Goal: Task Accomplishment & Management: Manage account settings

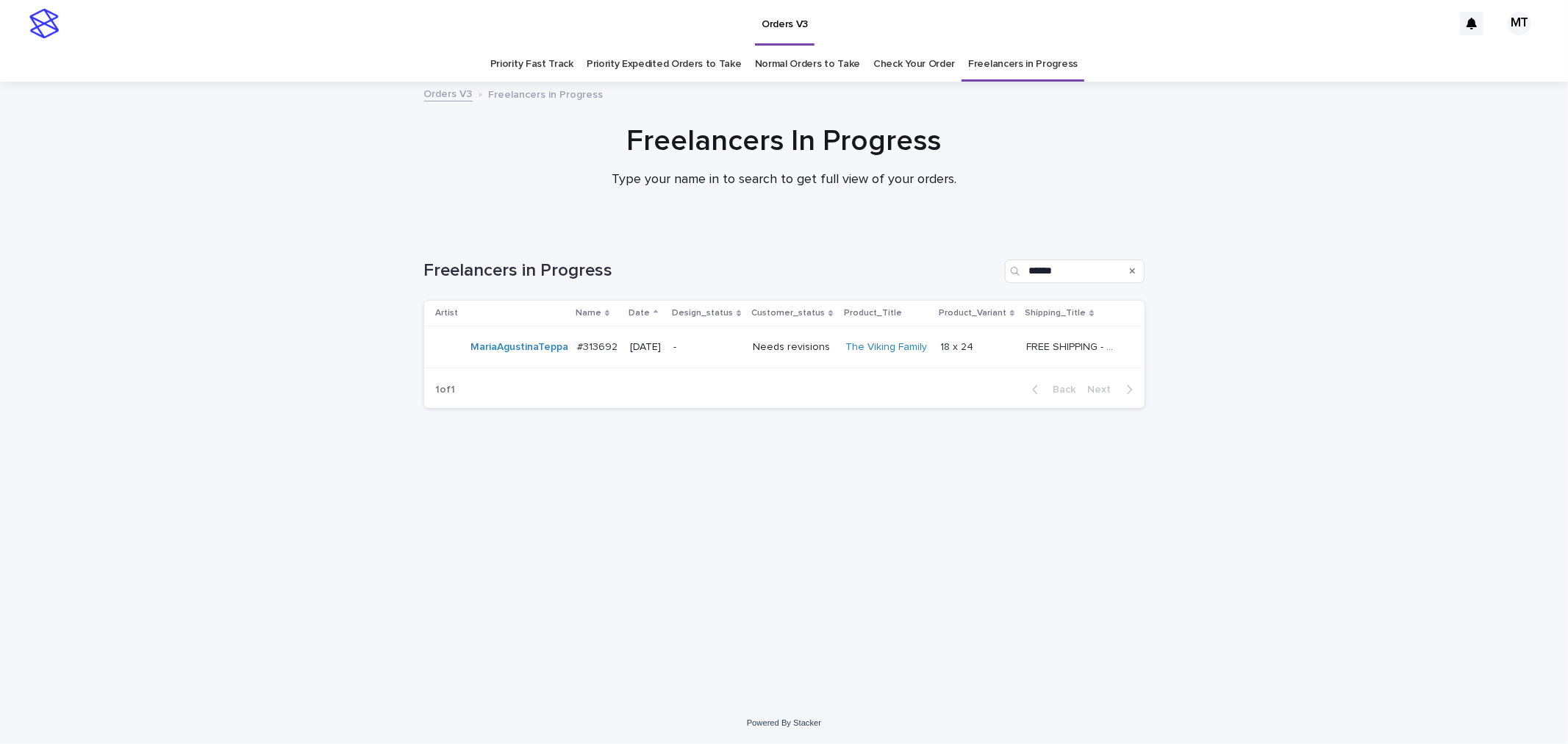
click at [727, 354] on div "-" at bounding box center [706, 347] width 67 height 25
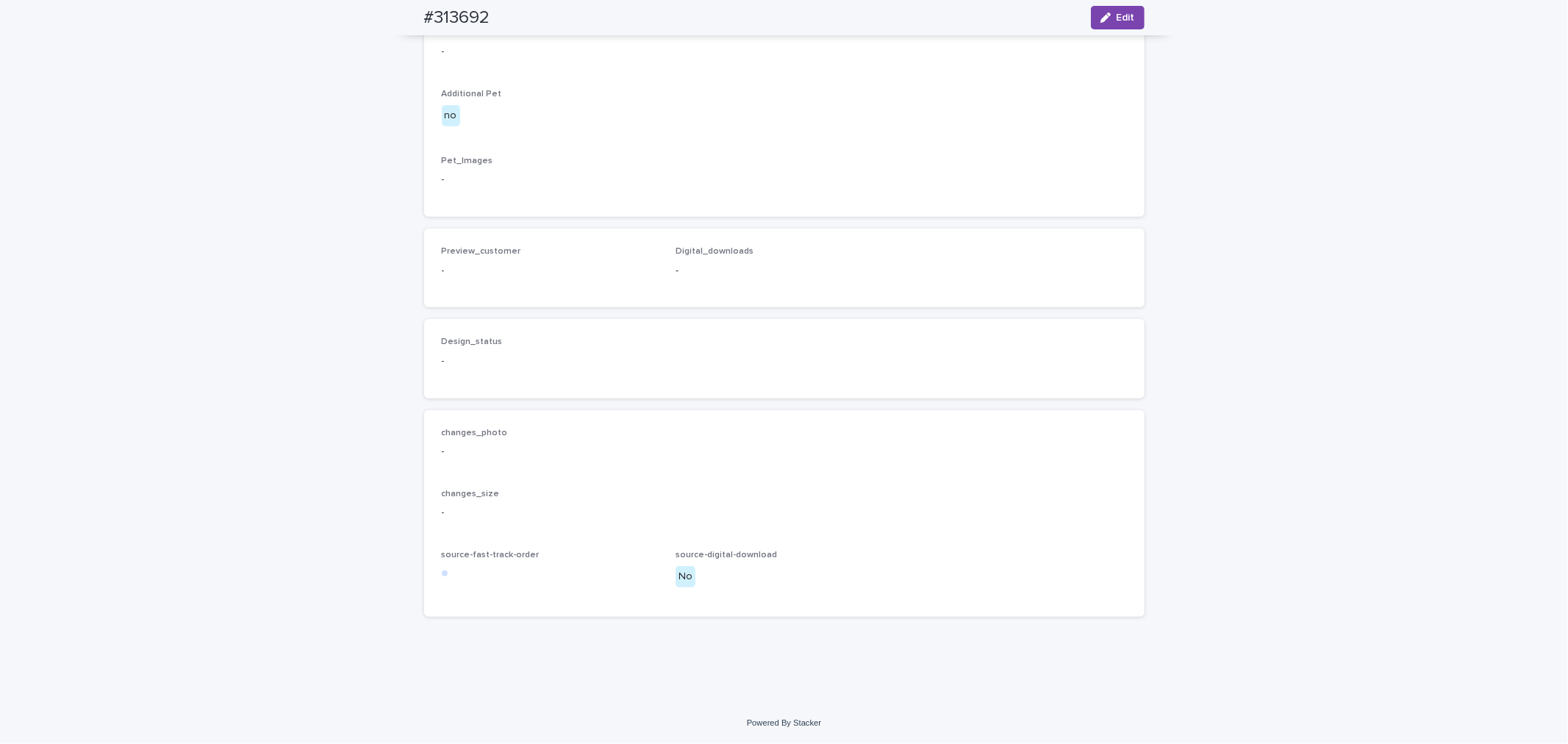
scroll to position [1202, 0]
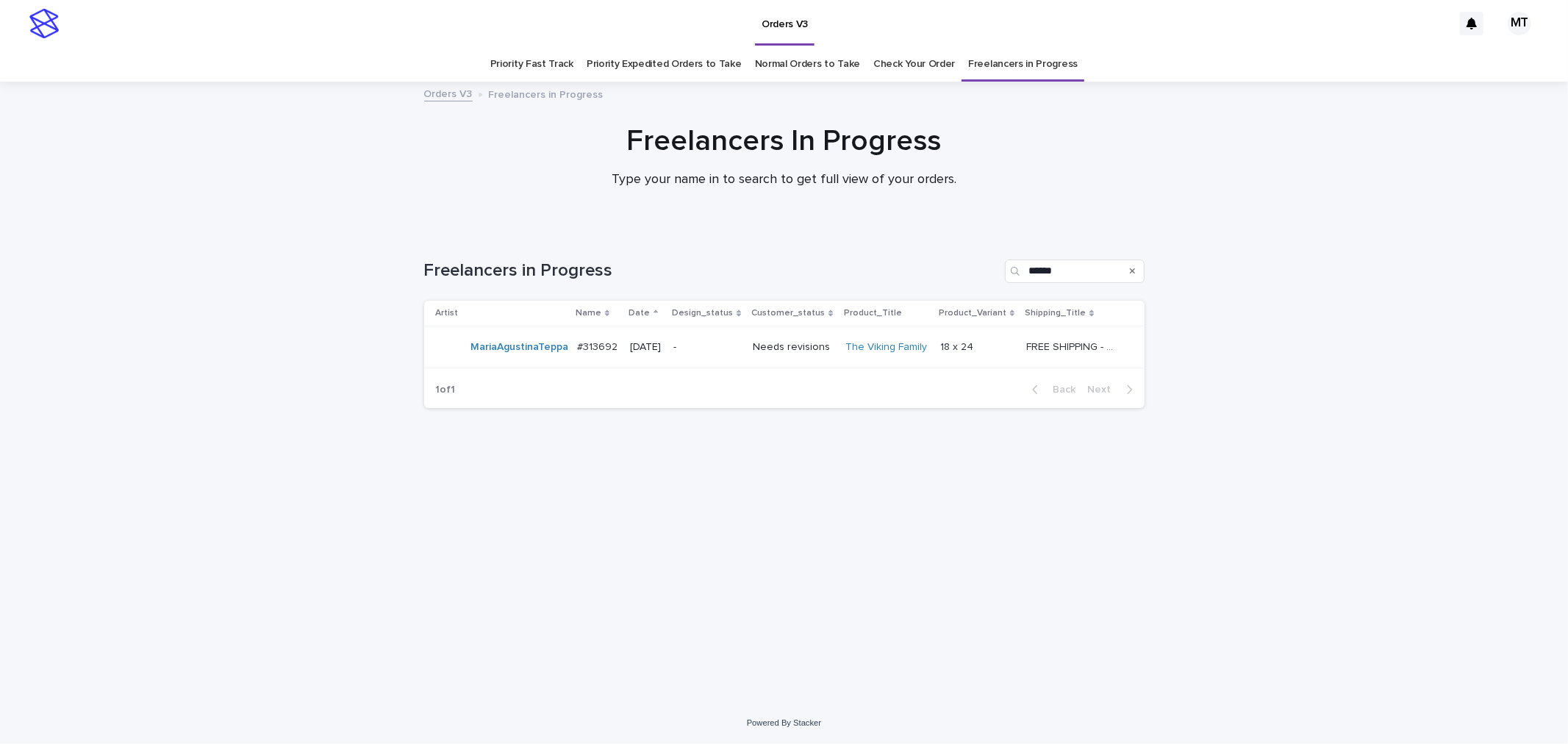
click at [710, 341] on p "-" at bounding box center [706, 347] width 67 height 13
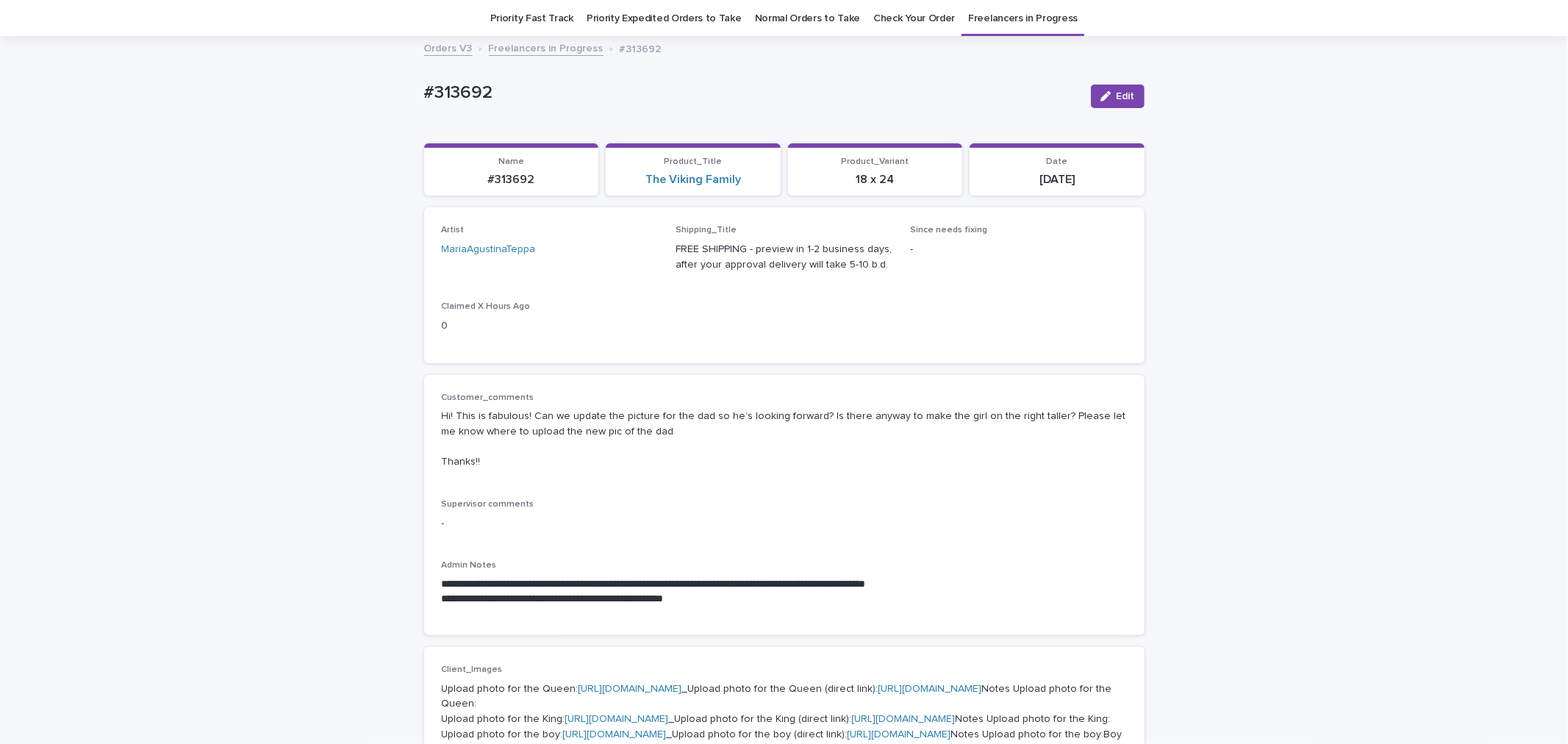
scroll to position [47, 0]
drag, startPoint x: 494, startPoint y: 99, endPoint x: 405, endPoint y: 101, distance: 89.0
copy p "#313692"
click at [1100, 87] on button "Edit" at bounding box center [1117, 95] width 54 height 24
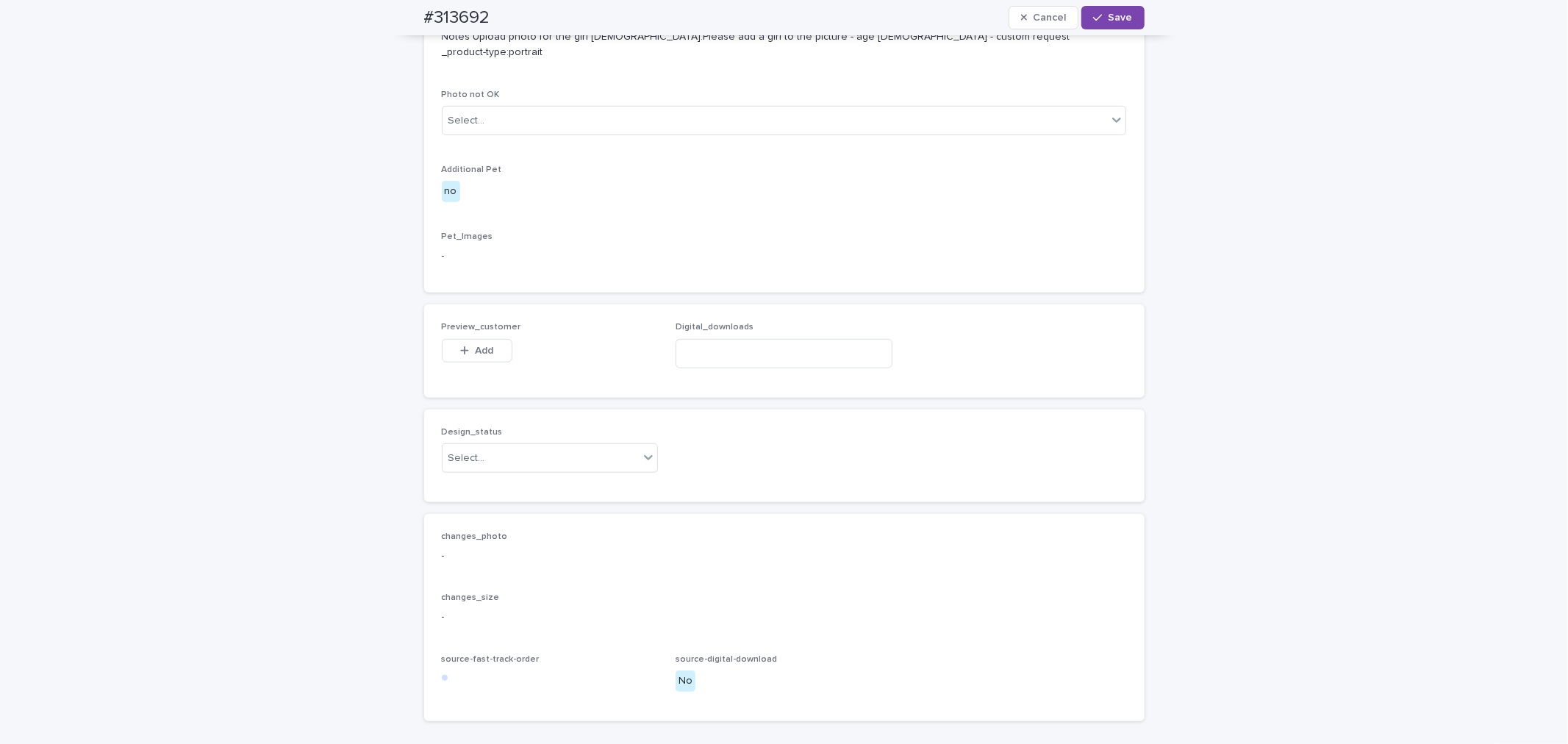
scroll to position [1109, 0]
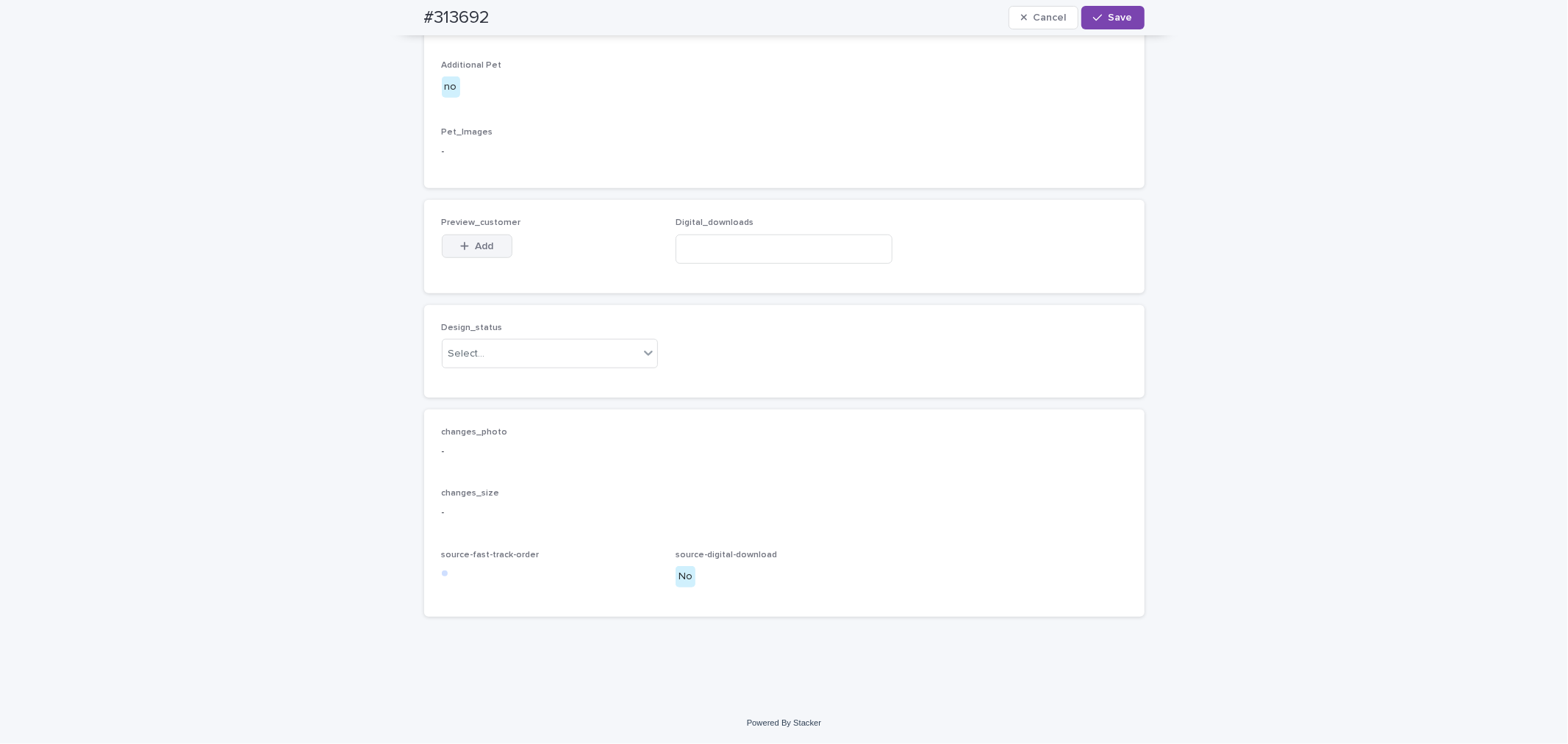
click at [488, 258] on button "Add" at bounding box center [476, 247] width 71 height 24
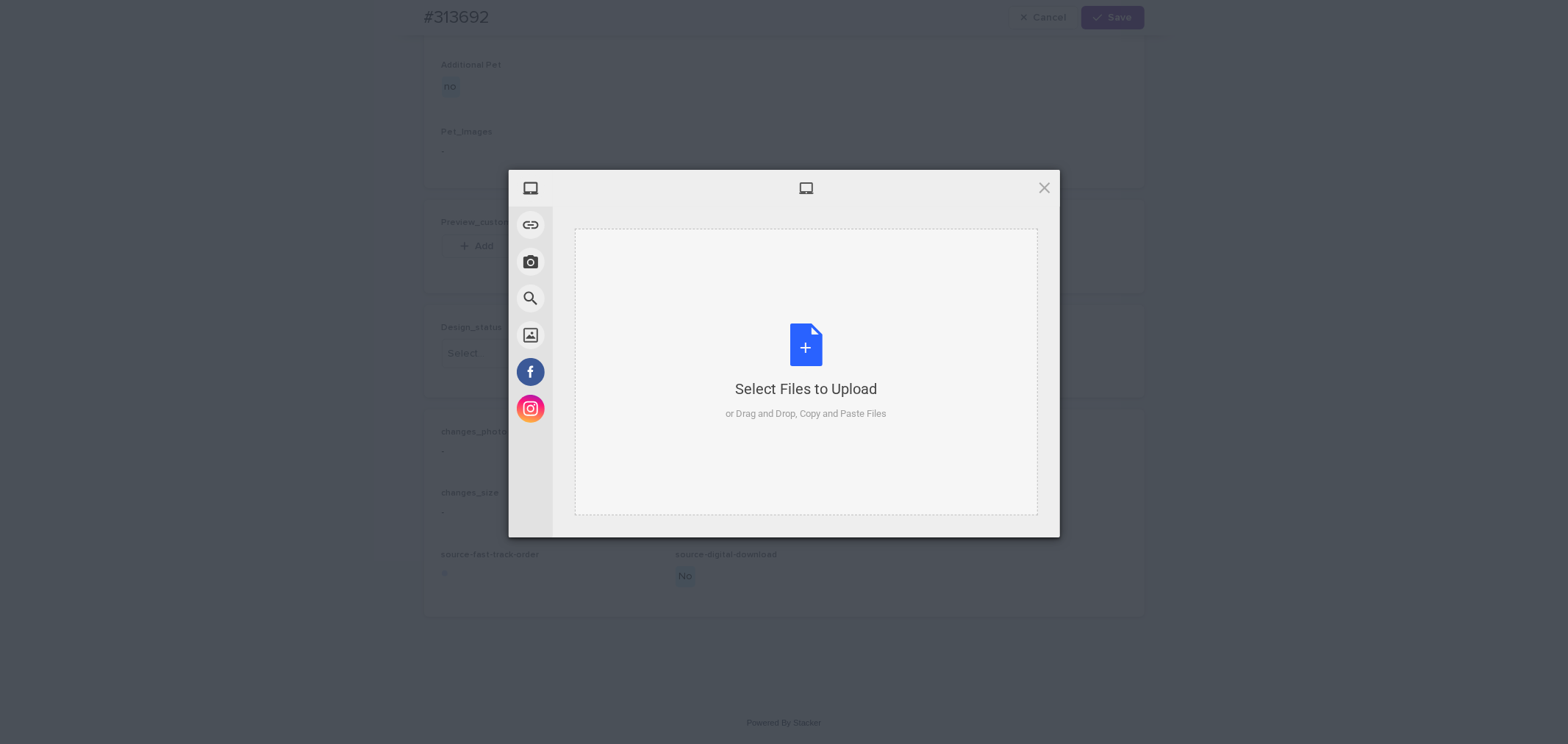
click at [801, 363] on div "Select Files to Upload or Drag and Drop, Copy and Paste Files" at bounding box center [806, 372] width 161 height 98
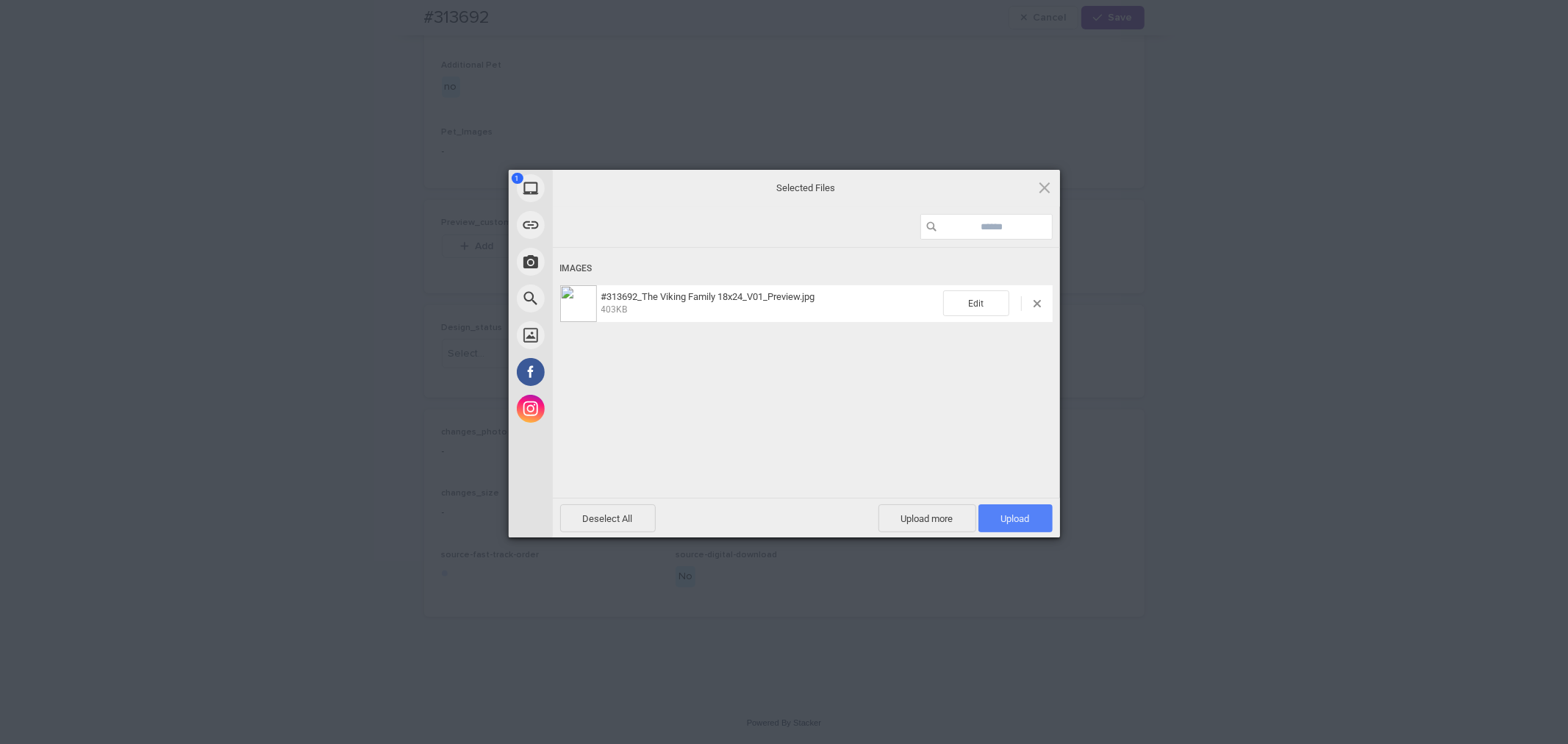
click at [1018, 518] on span "Upload 1" at bounding box center [1016, 518] width 29 height 11
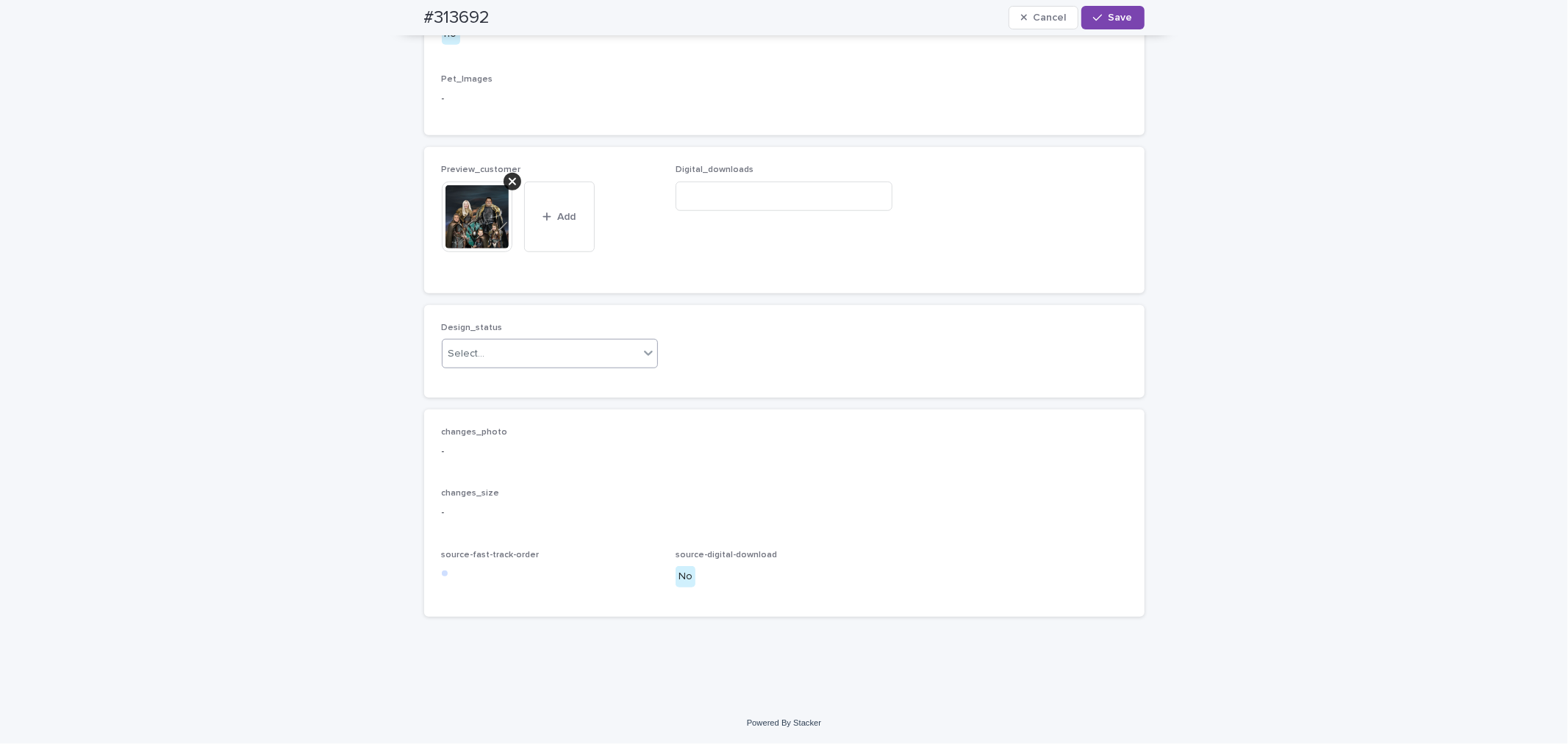
click at [467, 369] on div "Select..." at bounding box center [550, 353] width 217 height 30
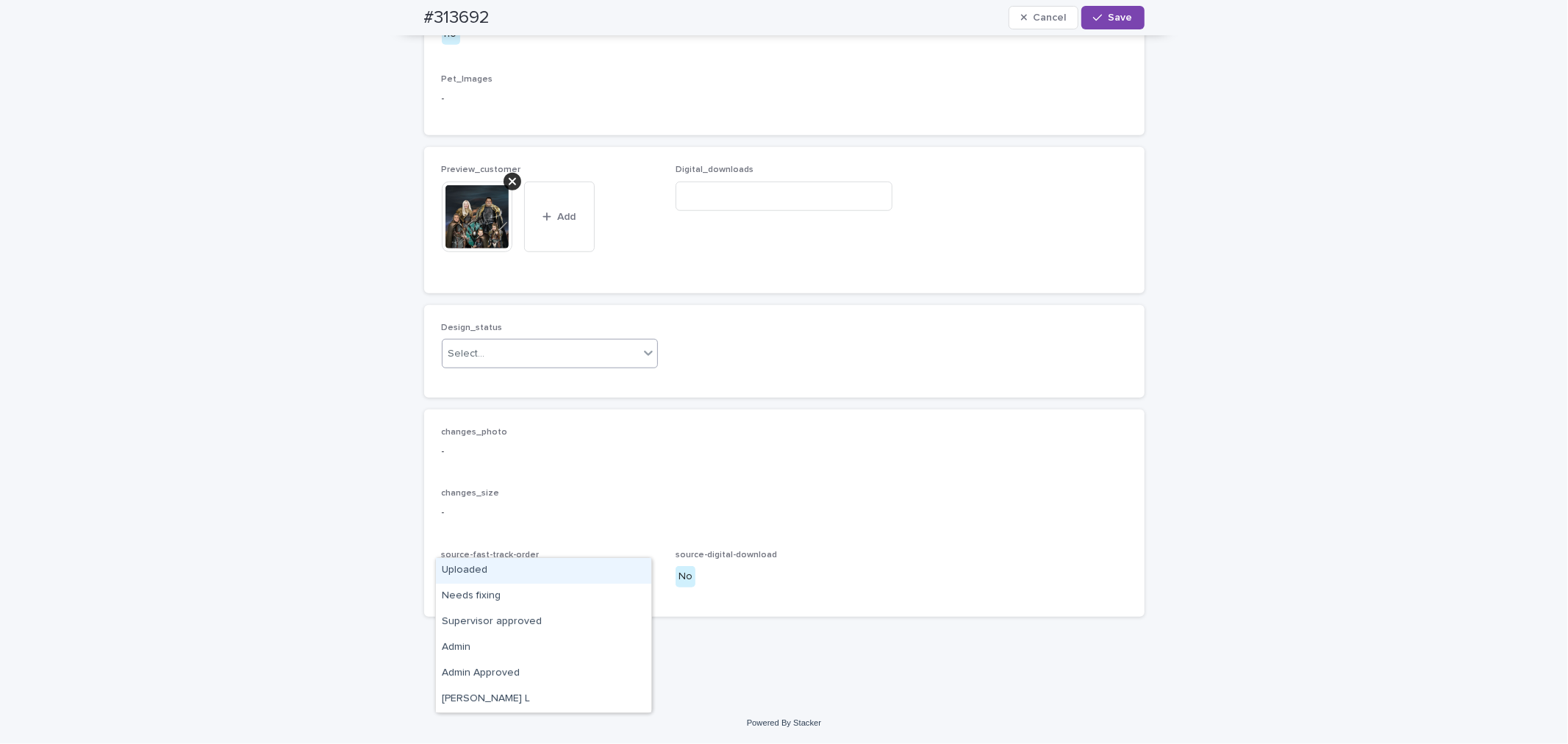
click at [479, 575] on div "Uploaded" at bounding box center [543, 571] width 215 height 26
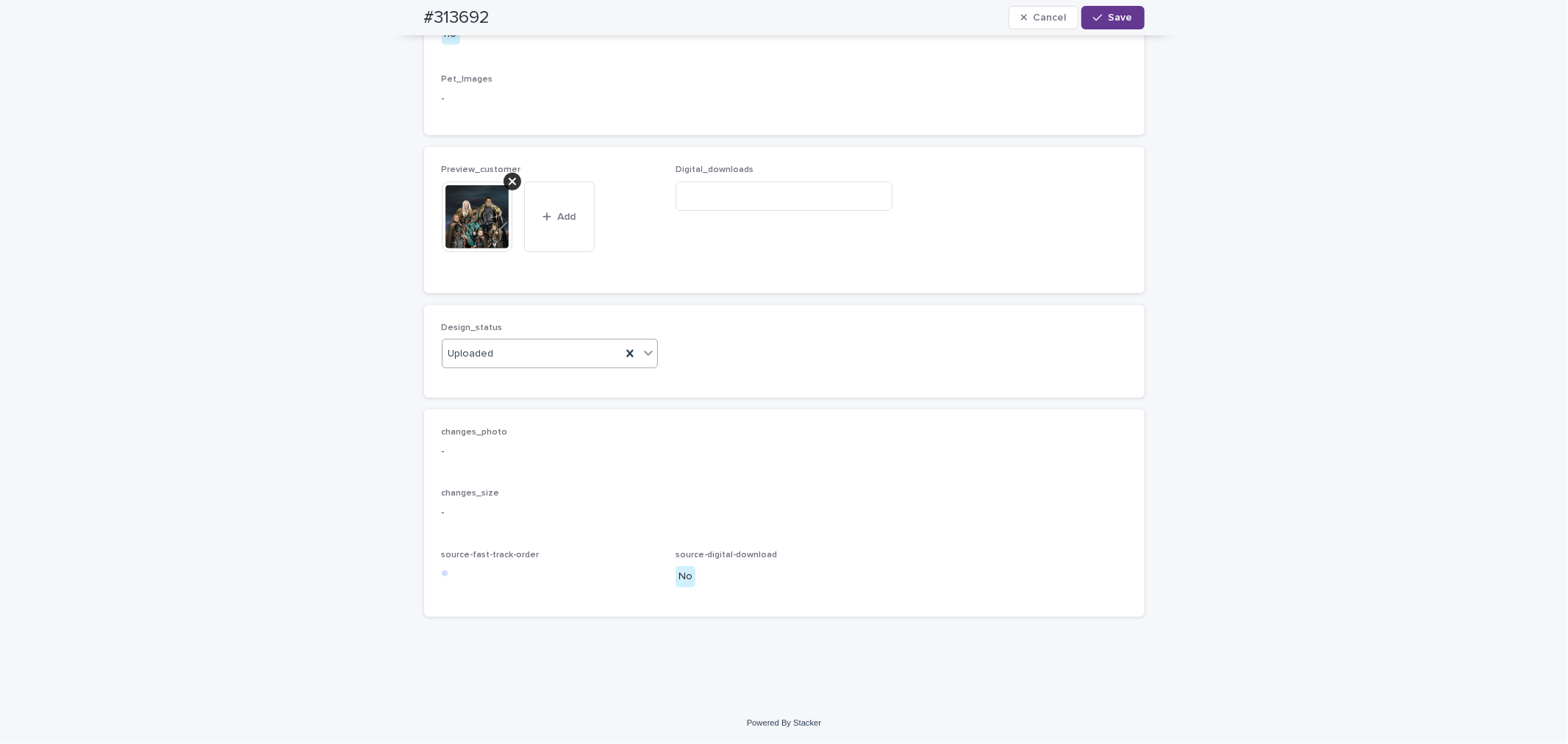
click at [1115, 20] on span "Save" at bounding box center [1120, 18] width 25 height 10
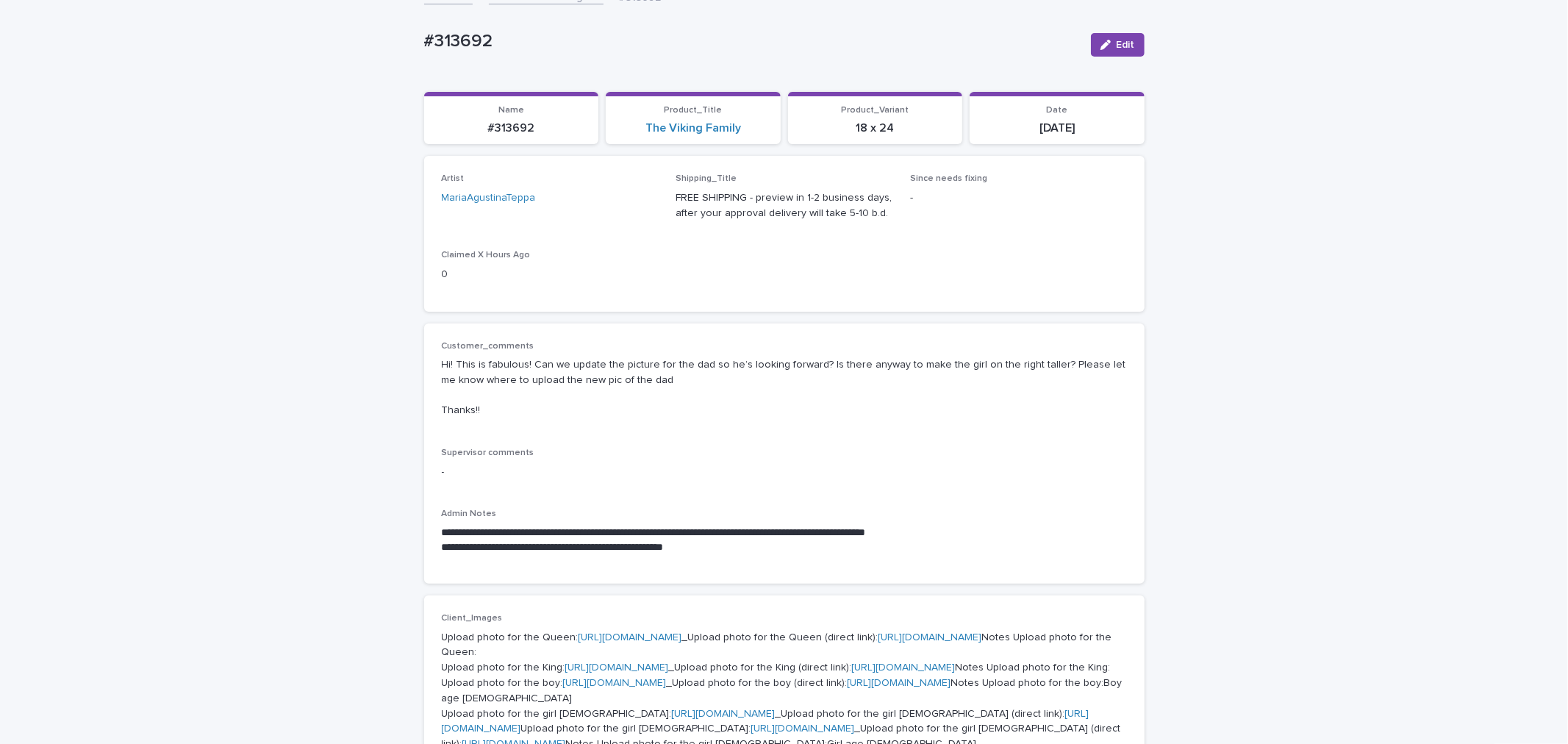
scroll to position [0, 0]
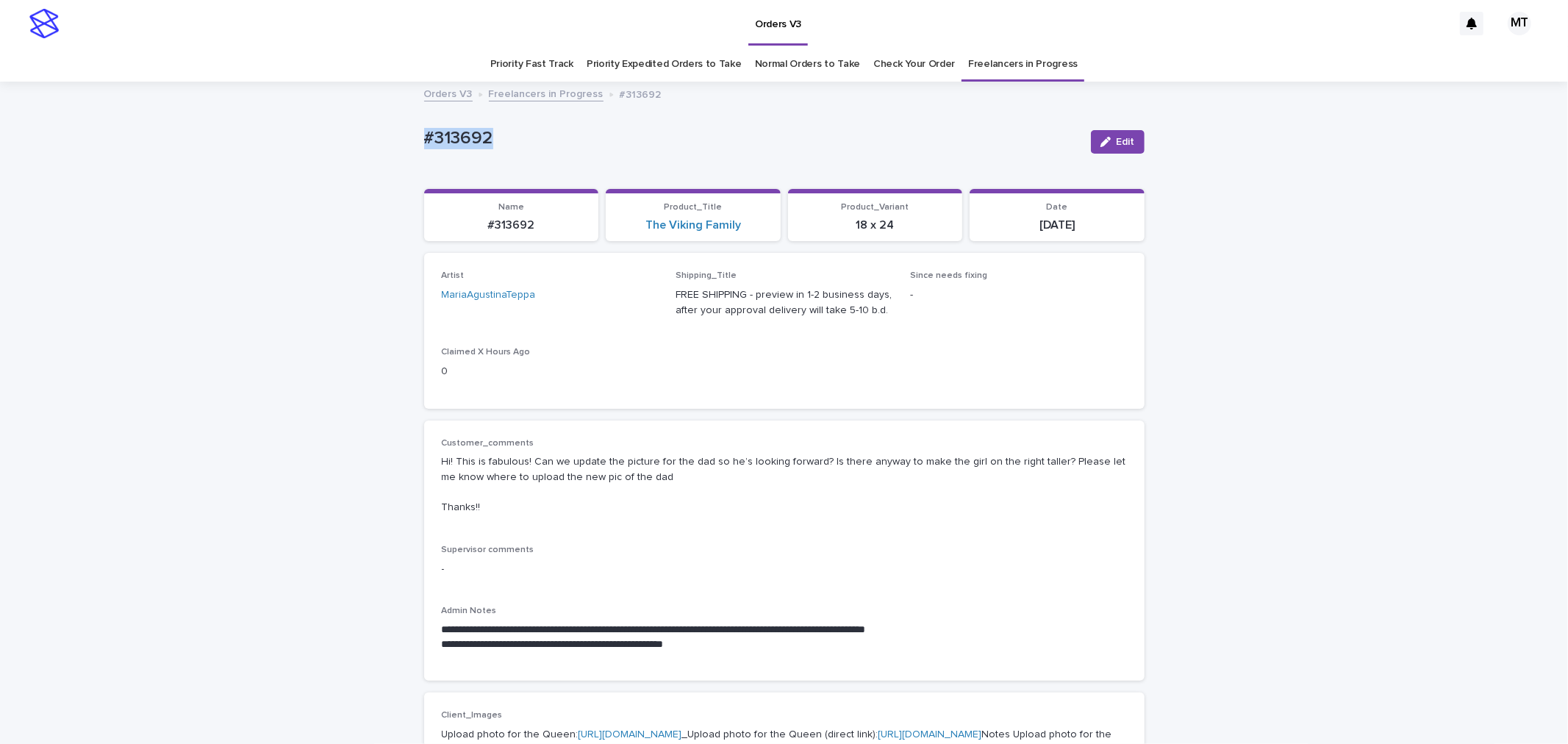
drag, startPoint x: 511, startPoint y: 123, endPoint x: 419, endPoint y: 147, distance: 95.1
copy p "#313692"
